Goal: Task Accomplishment & Management: Manage account settings

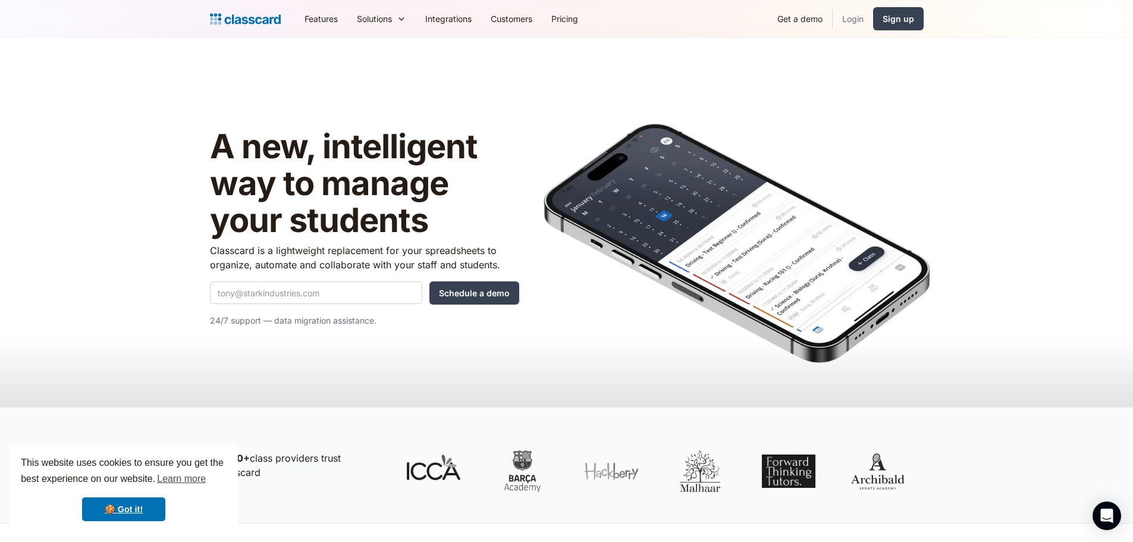
click at [855, 19] on link "Login" at bounding box center [853, 18] width 40 height 27
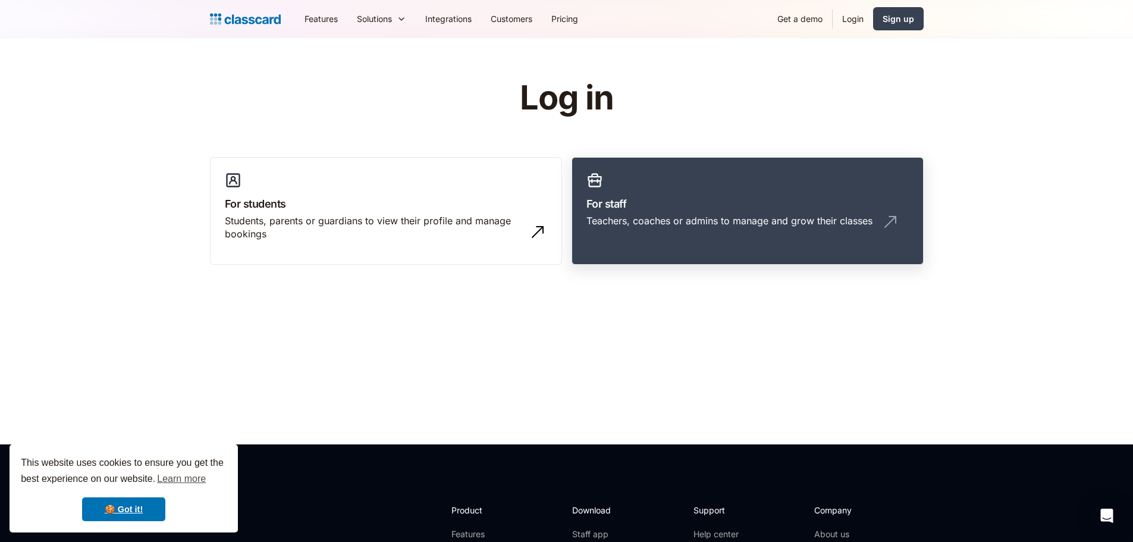
click at [678, 202] on h3 "For staff" at bounding box center [748, 204] width 322 height 16
